Goal: Transaction & Acquisition: Purchase product/service

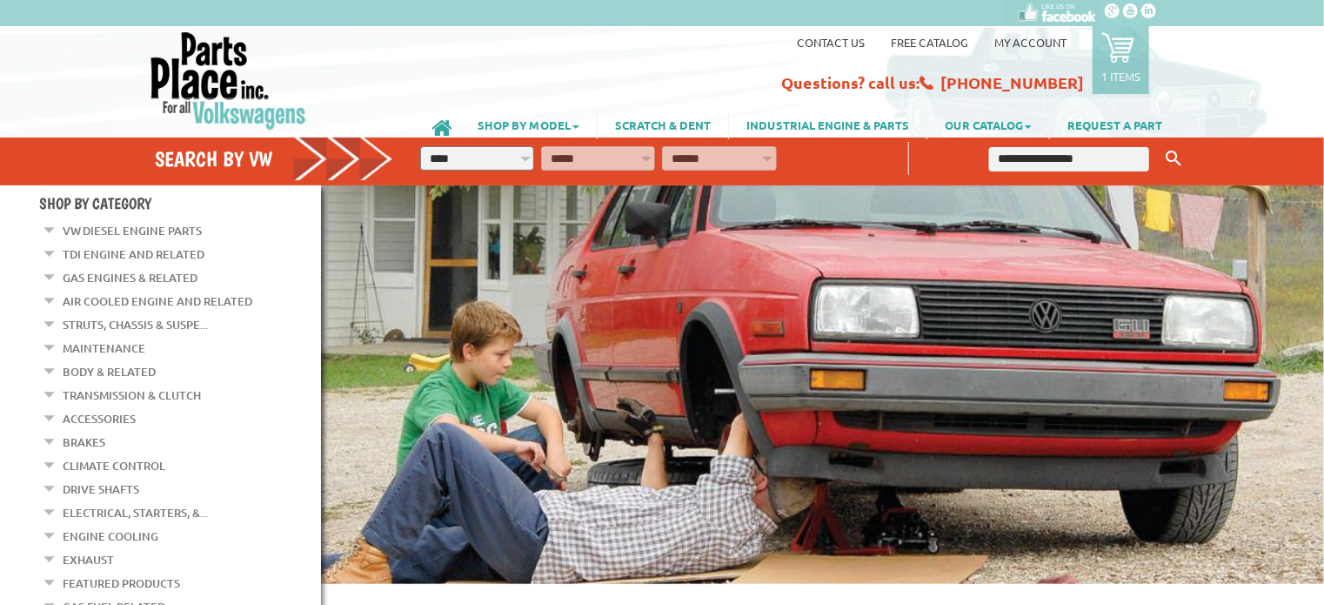
click at [172, 283] on link "Gas Engines & Related" at bounding box center [130, 277] width 135 height 23
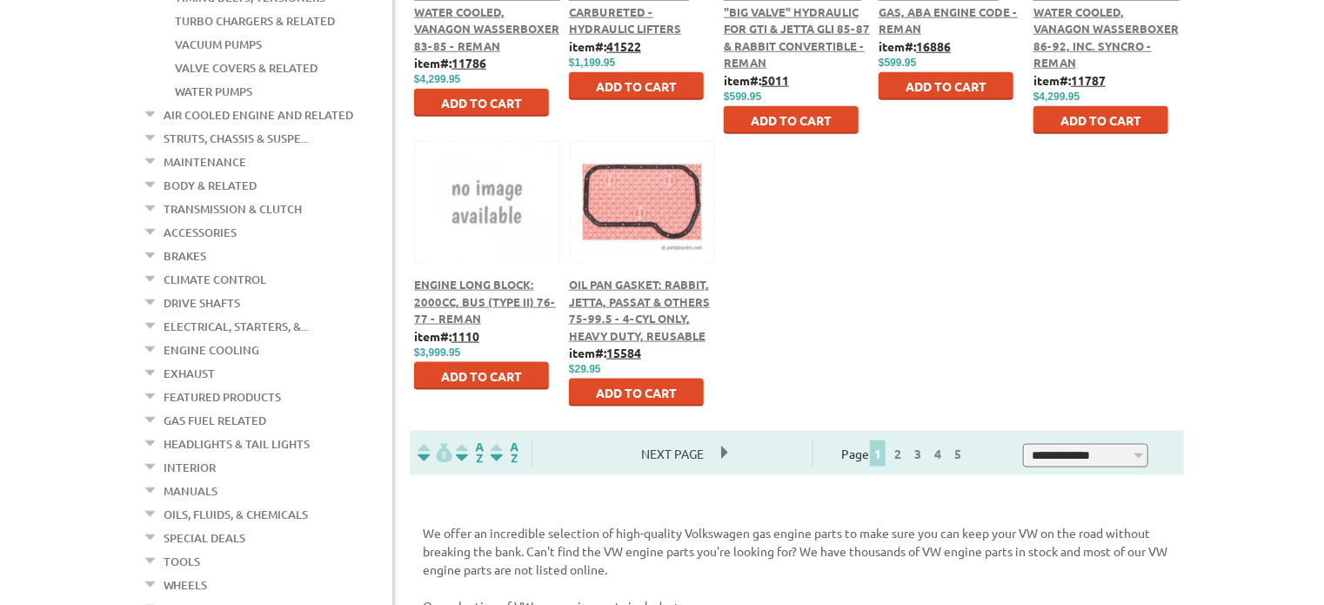
scroll to position [960, 0]
click at [681, 557] on p "We offer an incredible selection of high-quality Volkswagen gas engine parts to…" at bounding box center [797, 551] width 748 height 55
click at [466, 304] on span "Engine Long Block: 2000cc, Bus (Type II) 76-77 - Reman" at bounding box center [485, 301] width 142 height 49
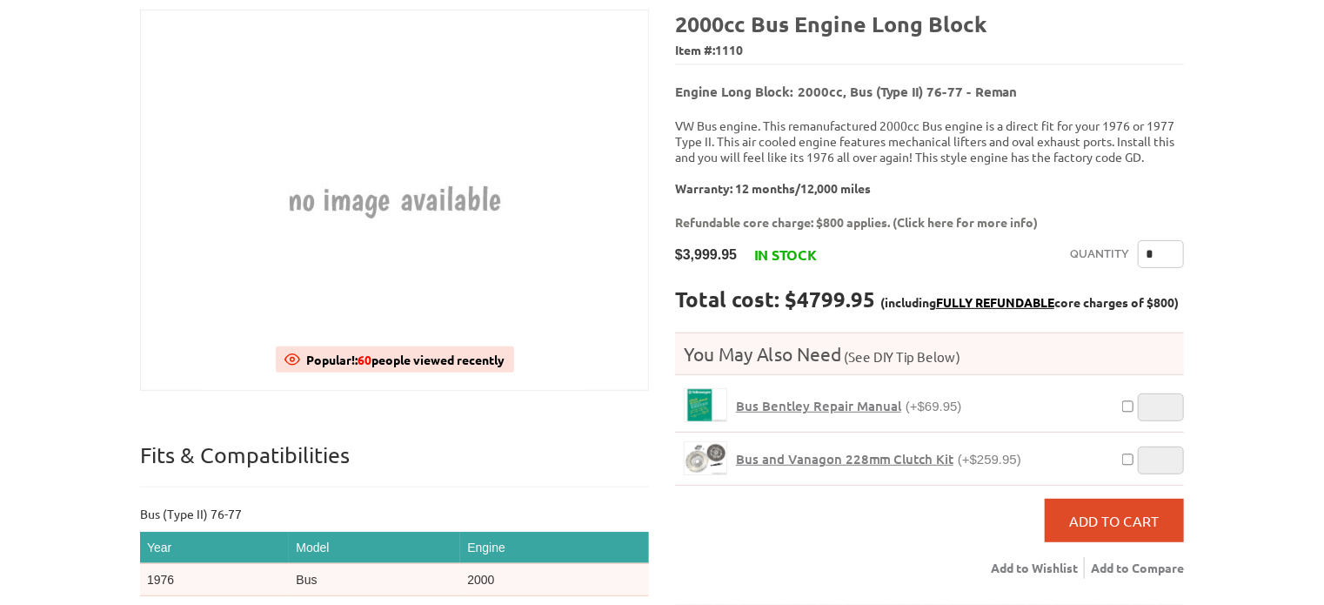
scroll to position [184, 0]
